Goal: Transaction & Acquisition: Purchase product/service

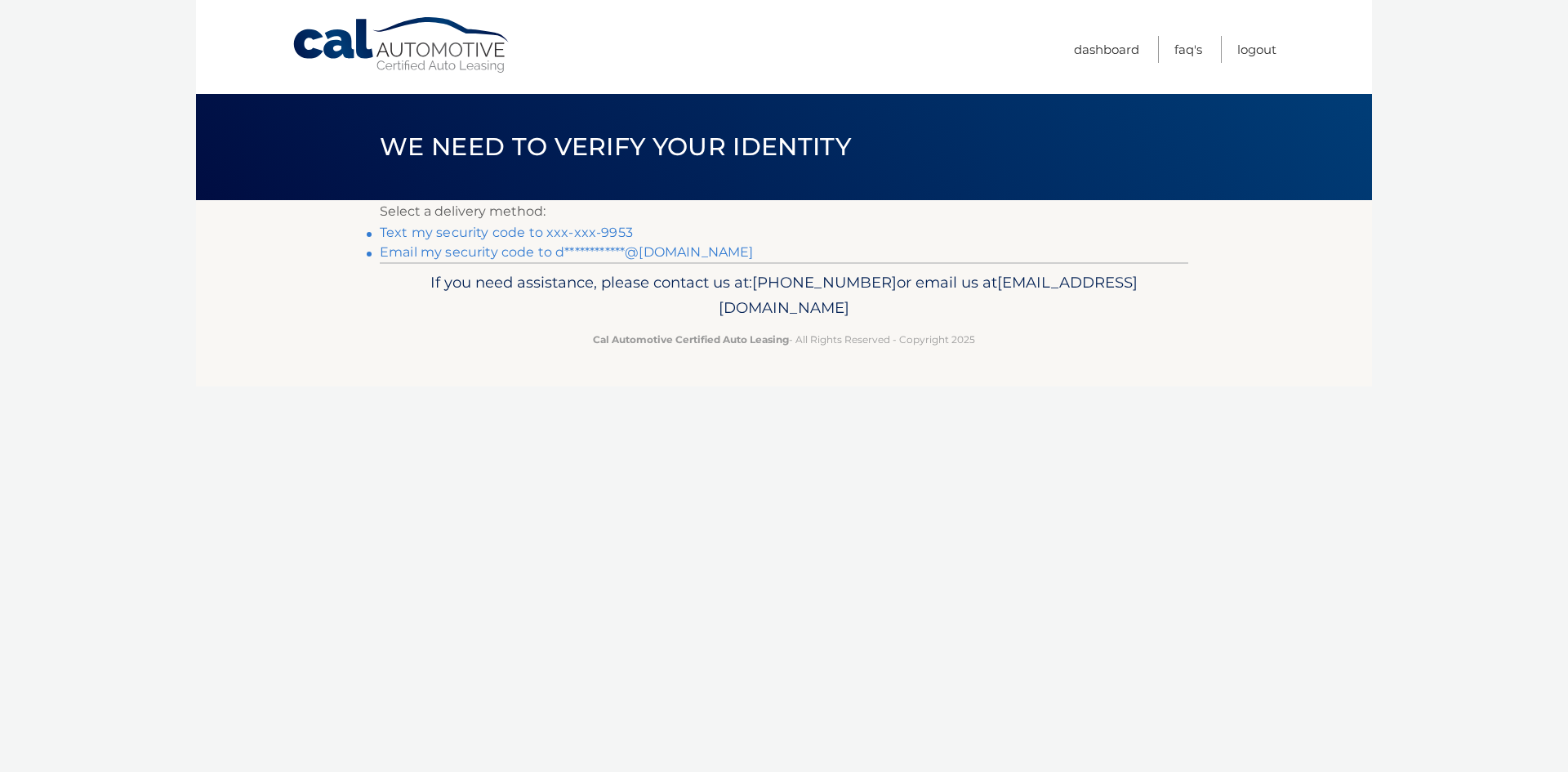
click at [585, 235] on link "Text my security code to xxx-xxx-9953" at bounding box center [506, 233] width 254 height 16
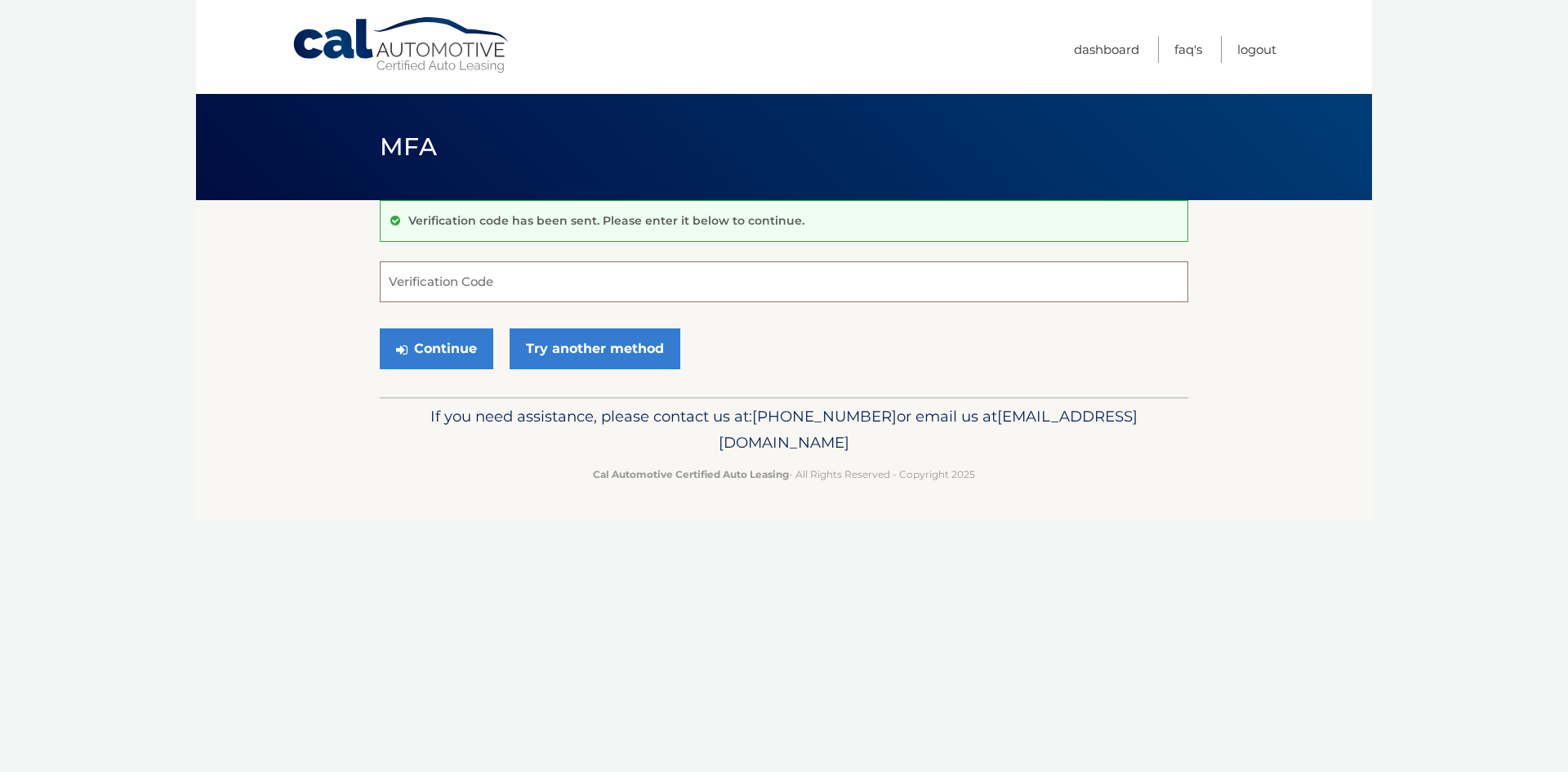
click at [531, 280] on input "Verification Code" at bounding box center [784, 282] width 809 height 41
type input "966869"
click at [430, 355] on button "Continue" at bounding box center [437, 348] width 113 height 41
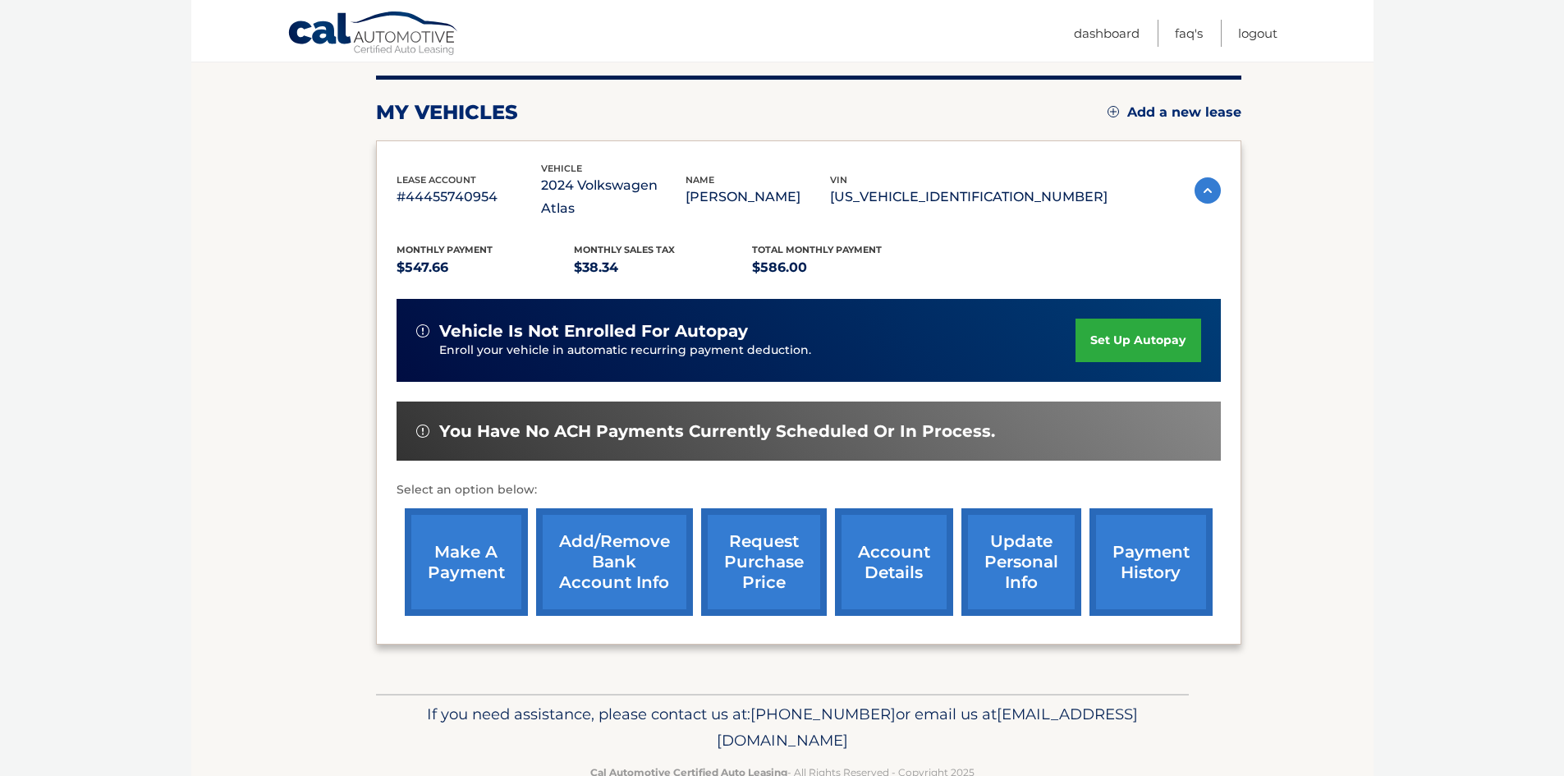
scroll to position [219, 0]
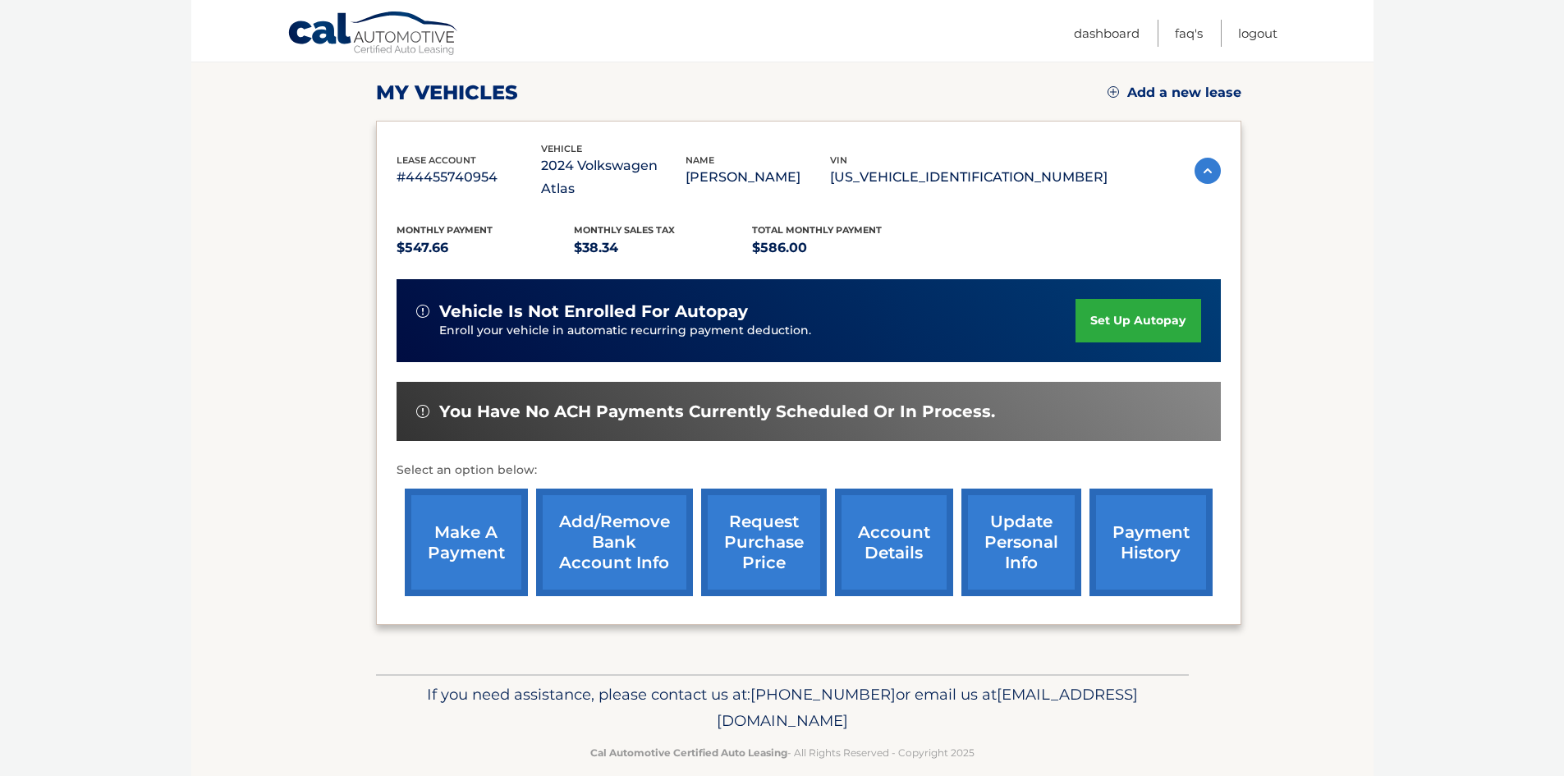
click at [456, 533] on link "make a payment" at bounding box center [466, 542] width 123 height 108
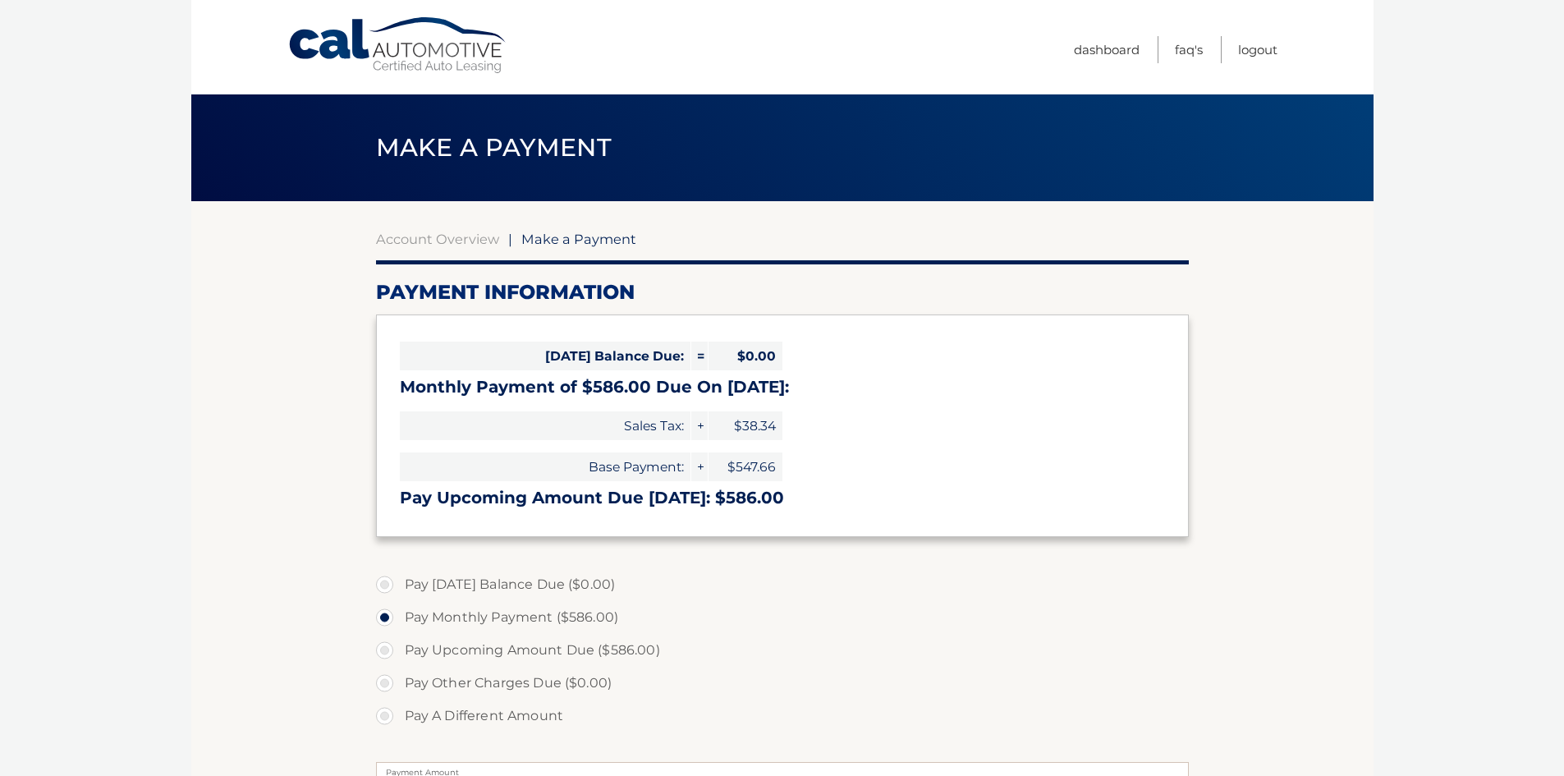
select select "ZDdhODQzYzEtMjdkMi00MmRmLThiMzAtOGU1YTY2MmVmMDJi"
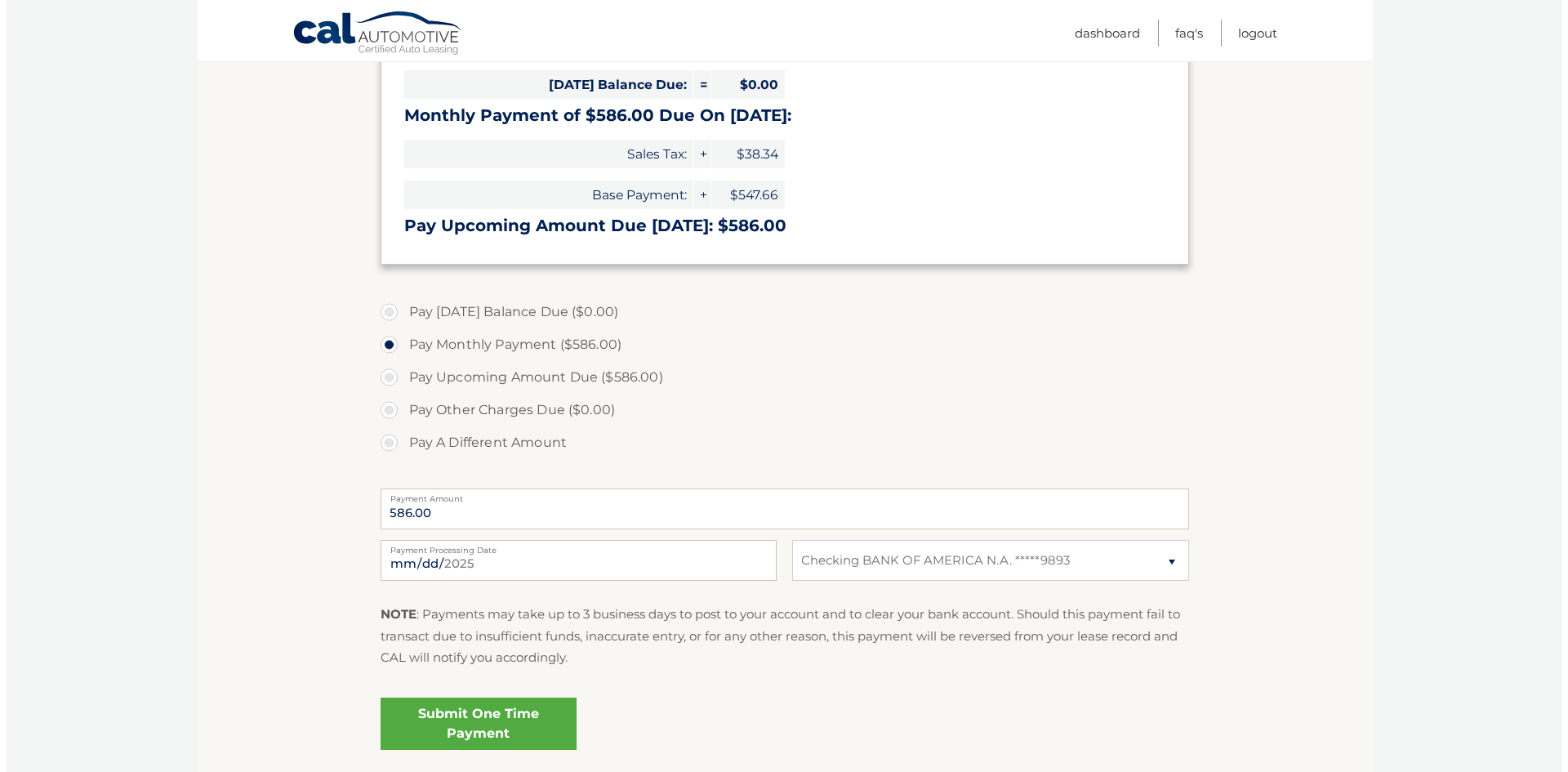
scroll to position [312, 0]
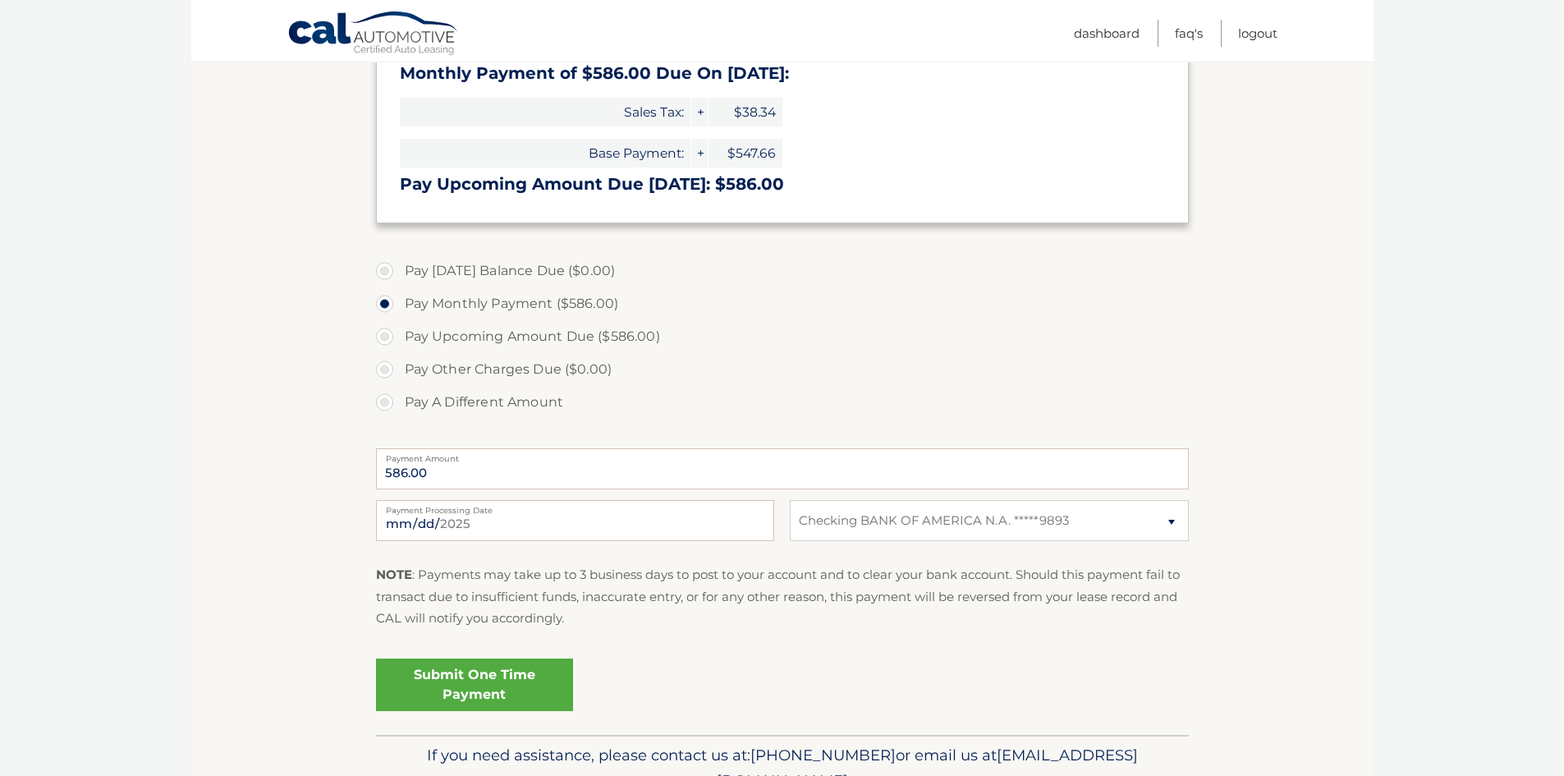
click at [388, 408] on label "Pay A Different Amount" at bounding box center [782, 402] width 813 height 33
click at [388, 408] on input "Pay A Different Amount" at bounding box center [391, 399] width 16 height 26
radio input "true"
type input "295.00"
click at [882, 658] on div "Submit One Time Payment" at bounding box center [782, 681] width 813 height 59
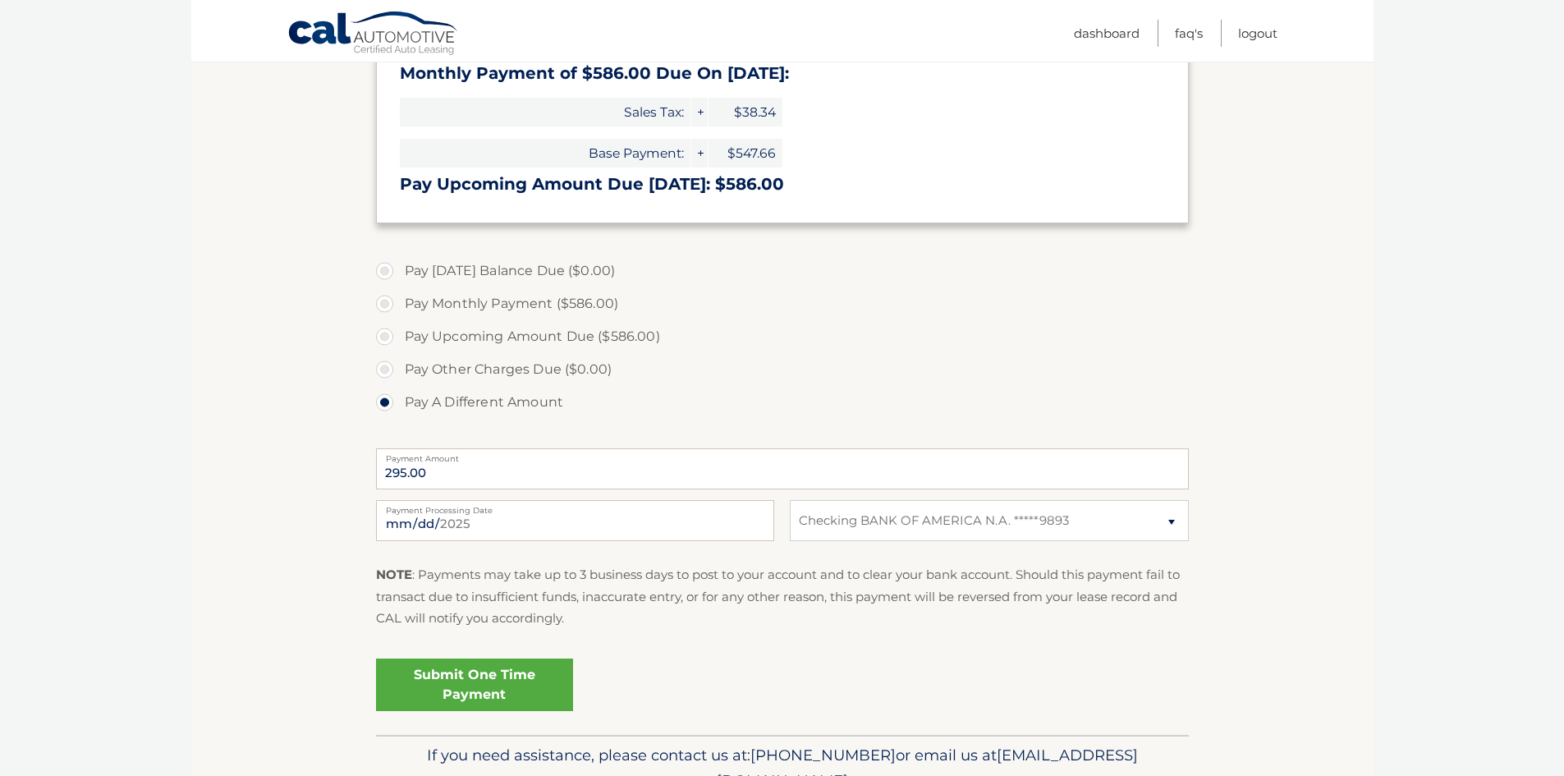
click at [465, 677] on link "Submit One Time Payment" at bounding box center [474, 684] width 197 height 53
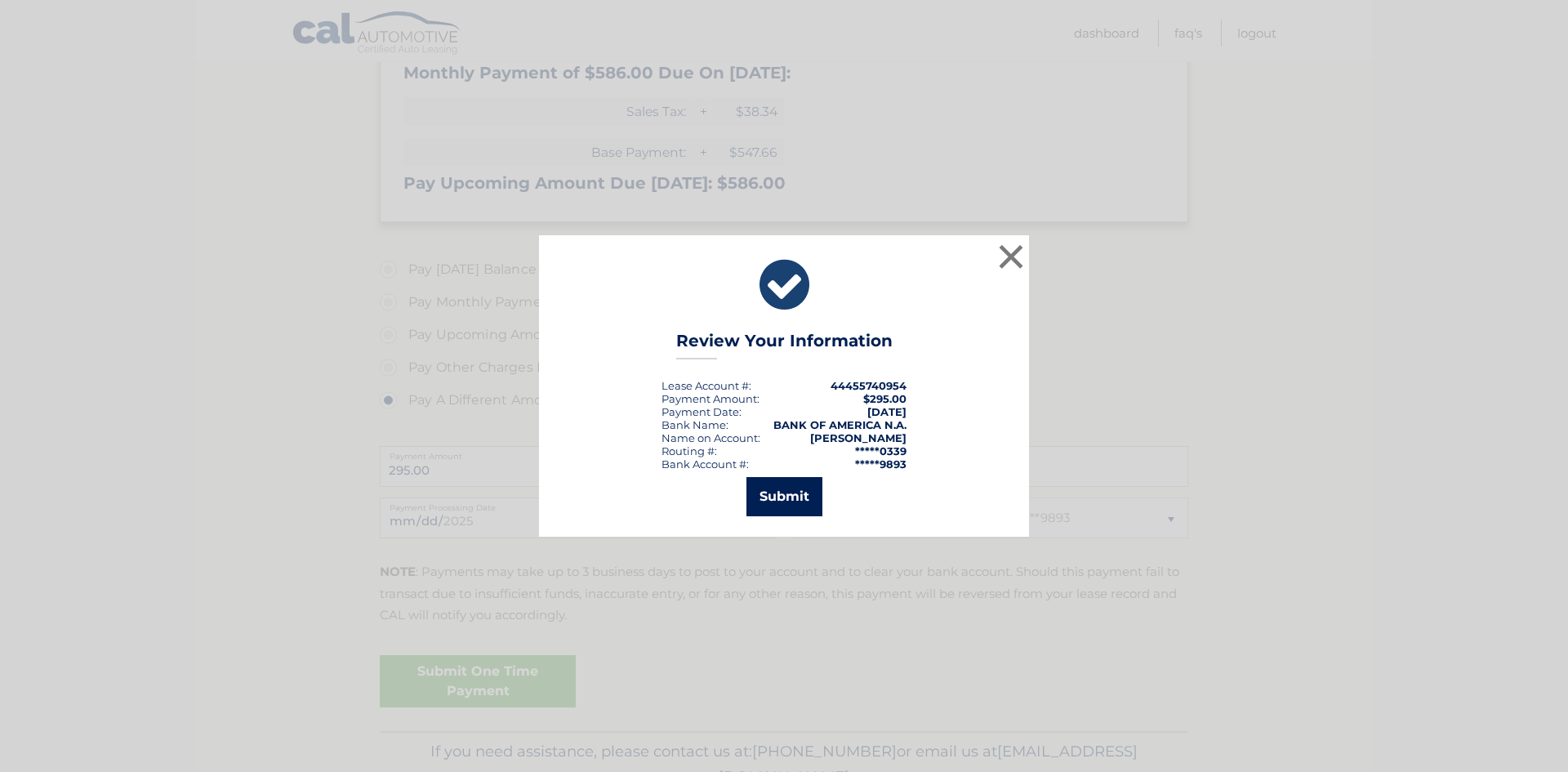
click at [787, 492] on button "Submit" at bounding box center [784, 495] width 76 height 39
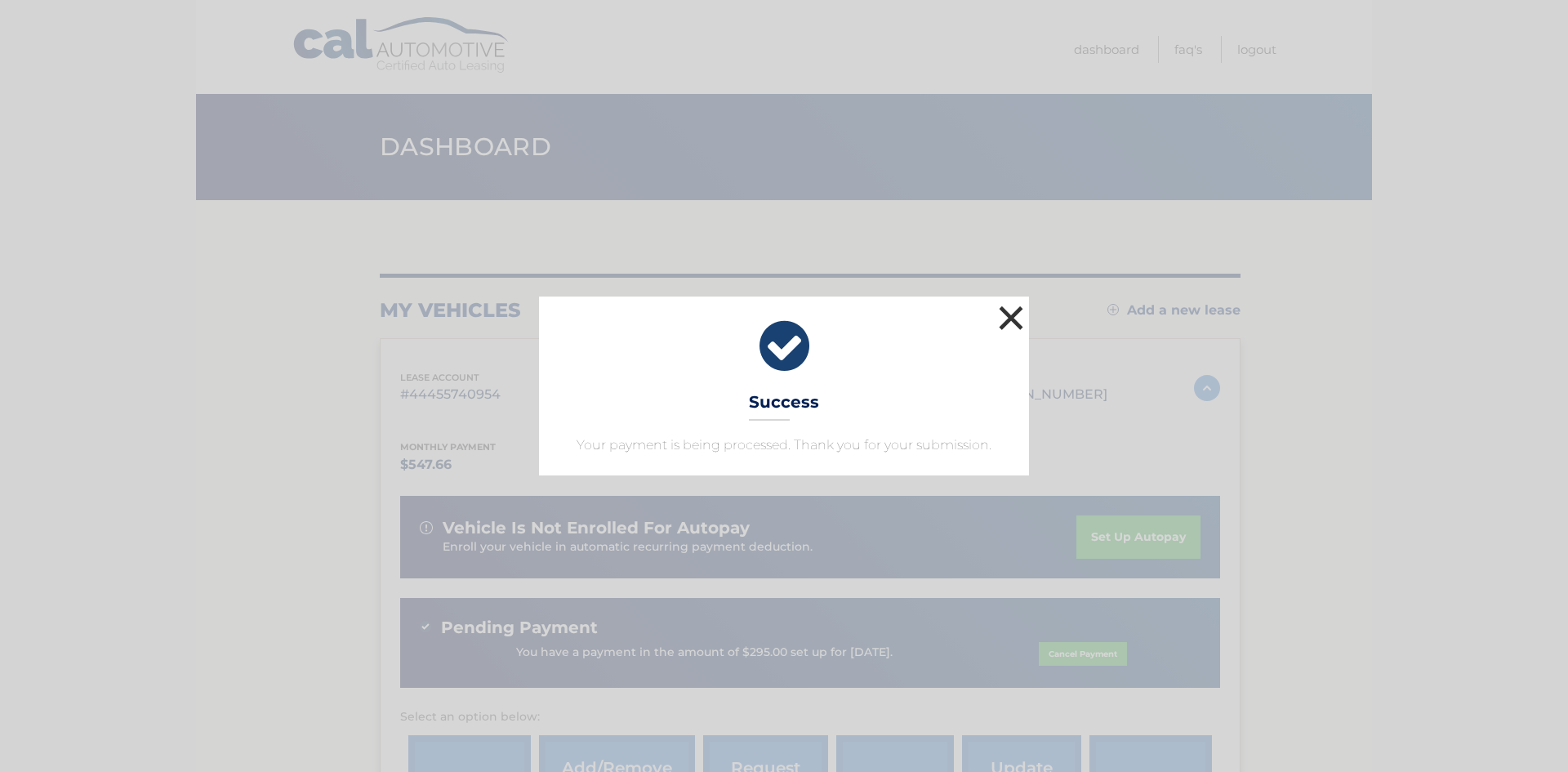
click at [1020, 317] on button "×" at bounding box center [1011, 317] width 33 height 33
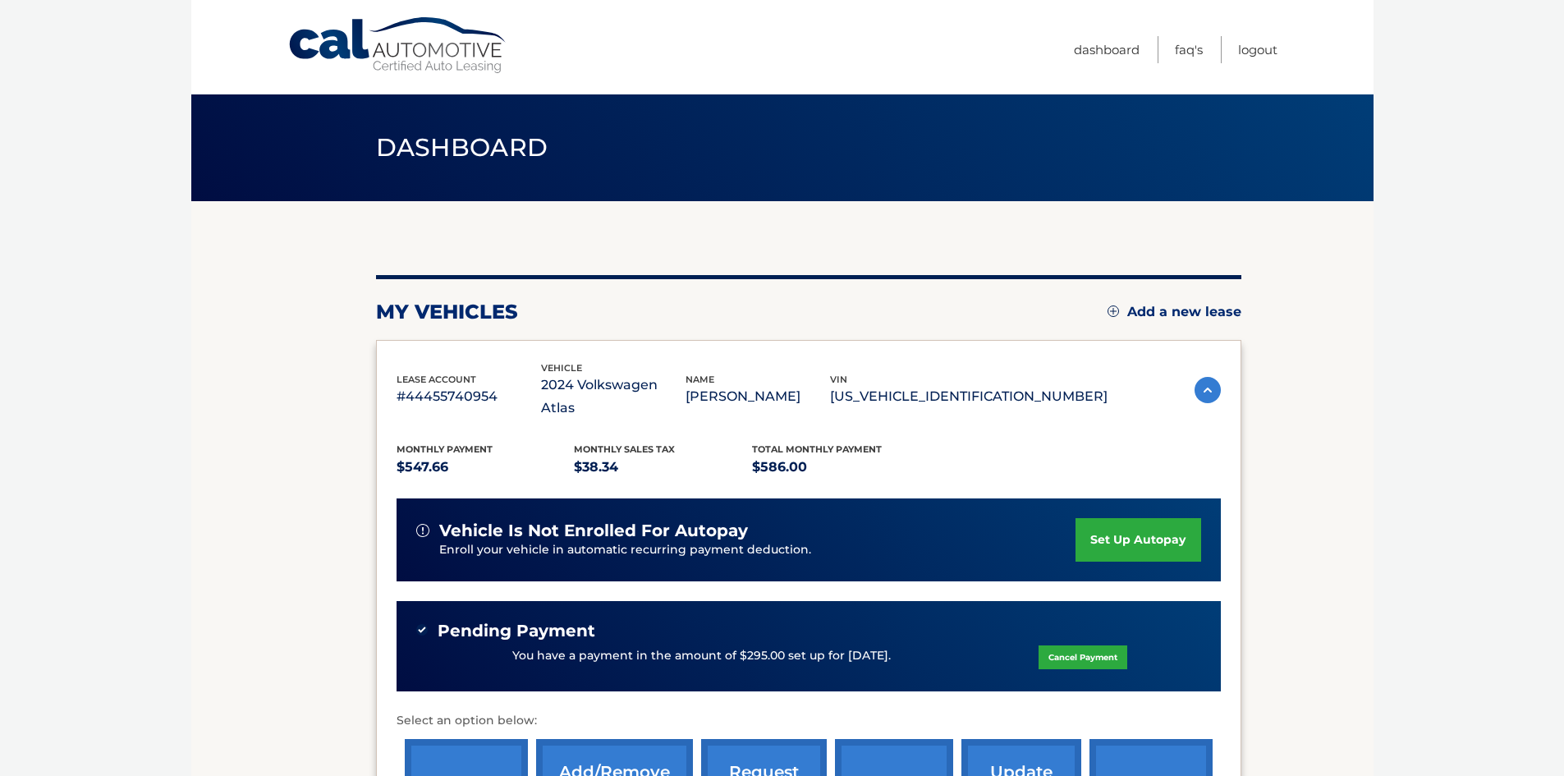
drag, startPoint x: 160, startPoint y: 442, endPoint x: 345, endPoint y: 93, distance: 394.8
click at [160, 442] on body "Cal Automotive Menu Dashboard FAQ's Logout" at bounding box center [782, 388] width 1564 height 776
